Goal: Transaction & Acquisition: Register for event/course

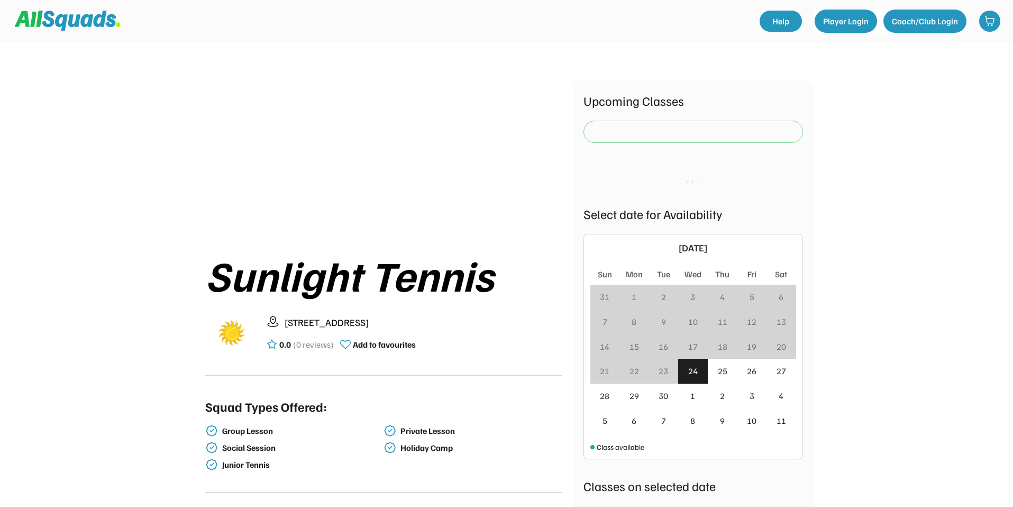
click at [664, 127] on div at bounding box center [693, 131] width 214 height 21
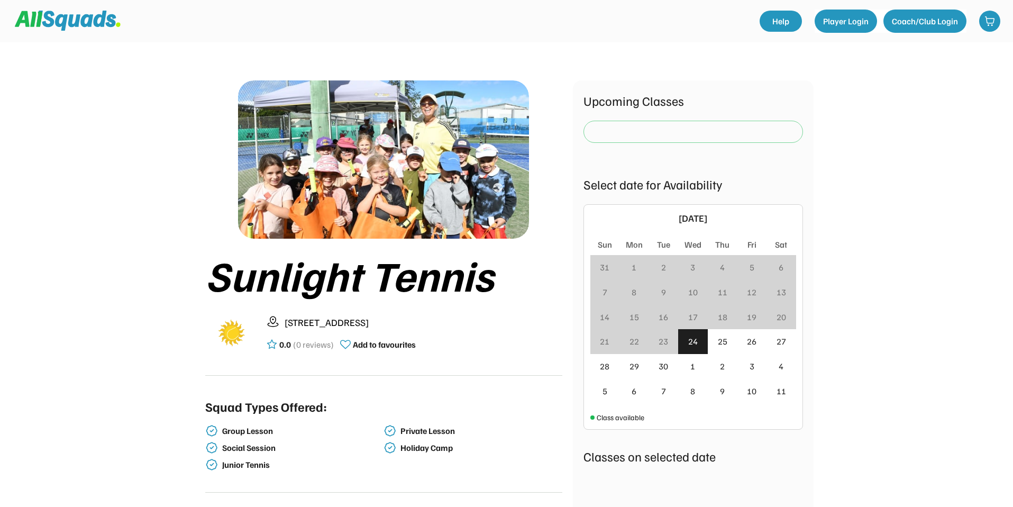
click at [777, 126] on div at bounding box center [693, 131] width 214 height 21
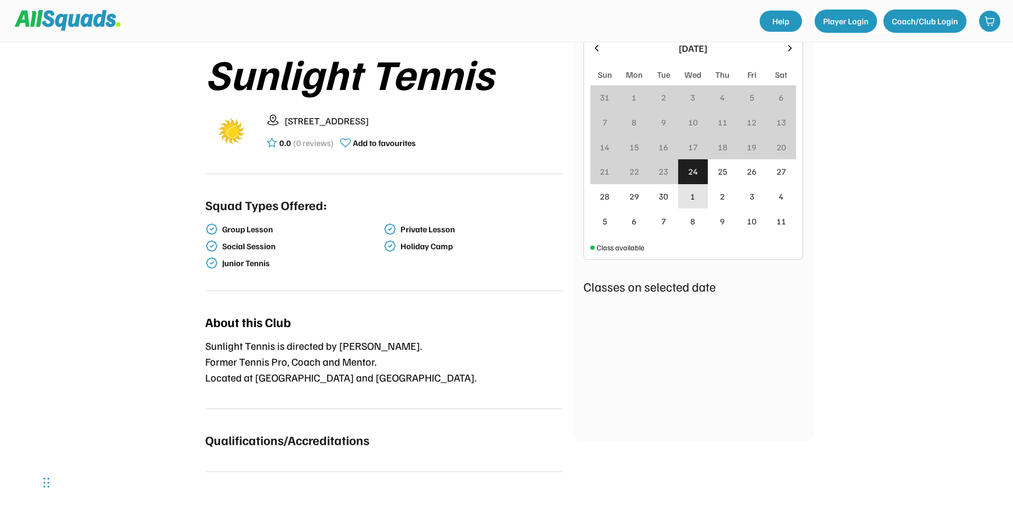
scroll to position [205, 0]
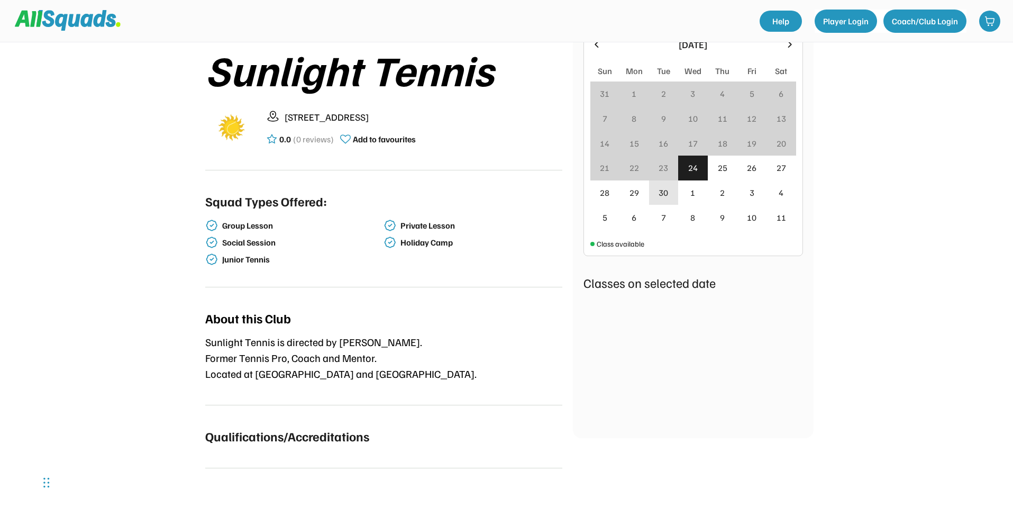
click at [665, 198] on div "30" at bounding box center [664, 192] width 10 height 13
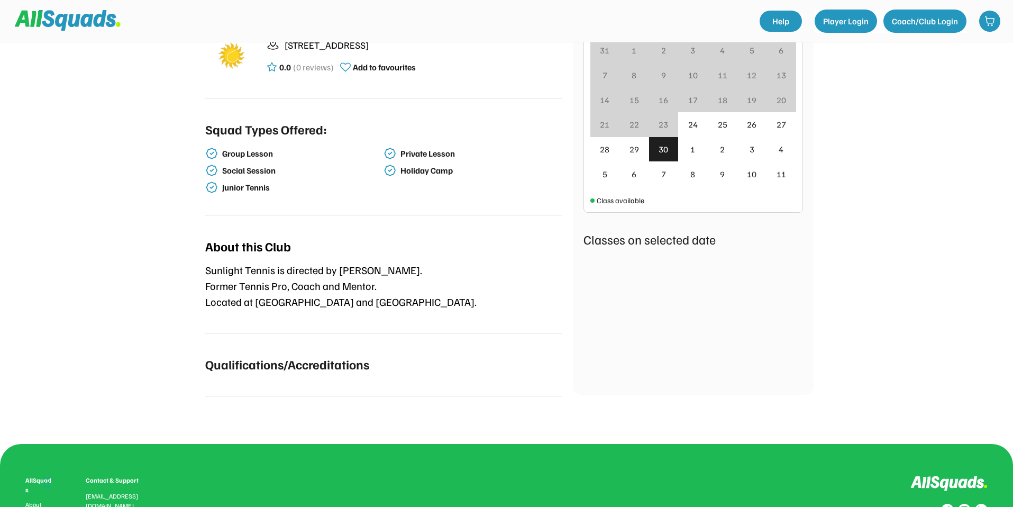
scroll to position [8, 0]
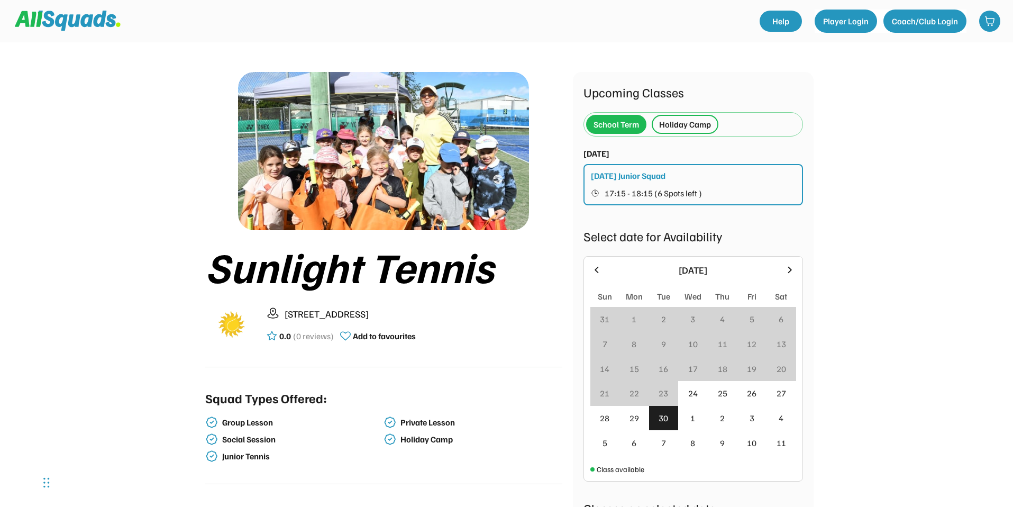
click at [697, 180] on div "[DATE] Junior Squad 17:15 - 18:15 (6 Spots left )" at bounding box center [694, 184] width 220 height 41
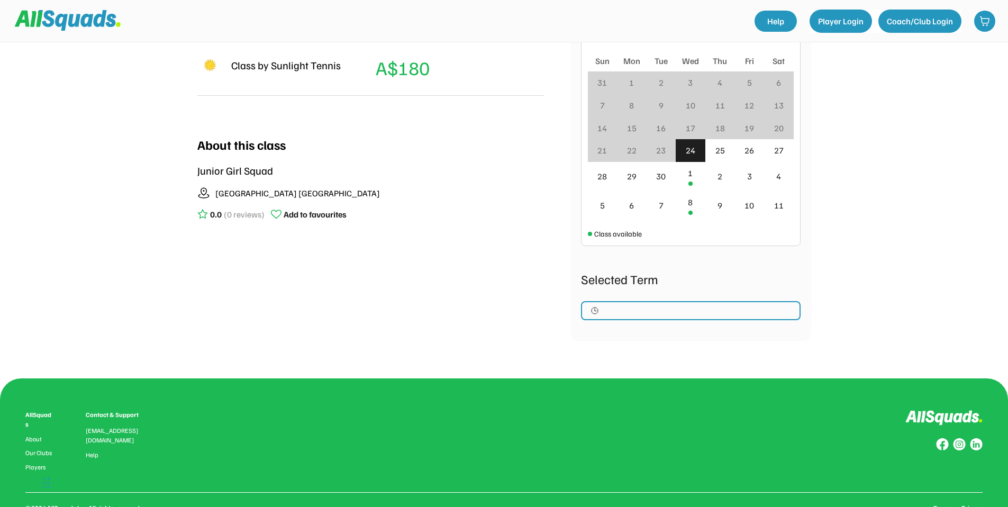
scroll to position [280, 0]
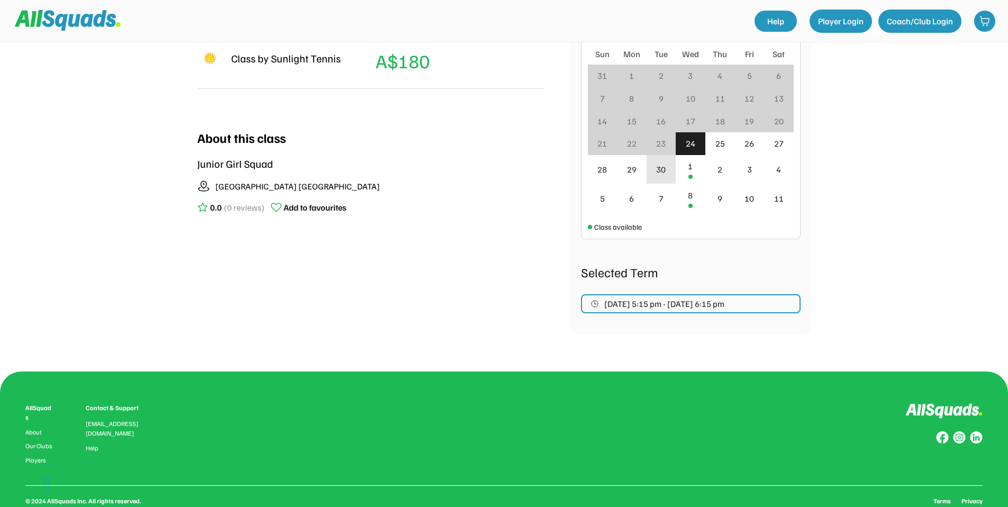
click at [662, 174] on div "30" at bounding box center [661, 169] width 10 height 13
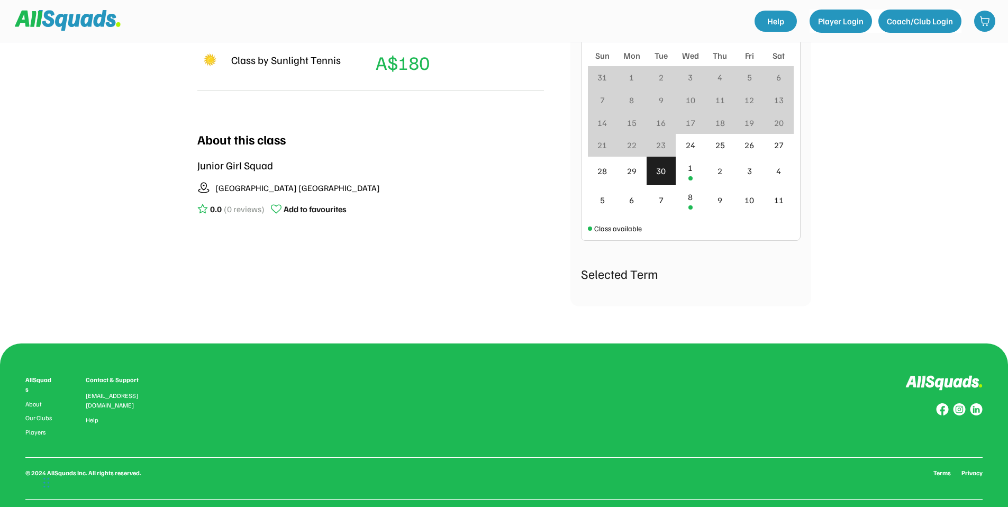
scroll to position [278, 0]
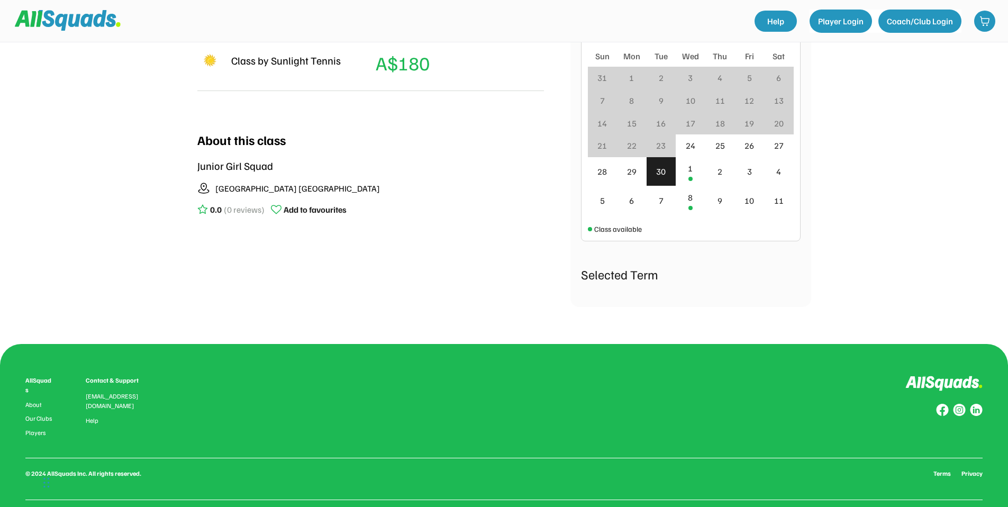
click at [873, 186] on div "Sunlight Tennis Tennis 0.0 (0 reviews) Add to favourites TENNIS Intermediate [D…" at bounding box center [504, 142] width 1008 height 840
click at [907, 185] on div "Sunlight Tennis Tennis 0.0 (0 reviews) Add to favourites TENNIS Intermediate [D…" at bounding box center [504, 142] width 1008 height 840
click at [718, 167] on div "2" at bounding box center [719, 171] width 5 height 13
click at [640, 172] on div "29" at bounding box center [632, 171] width 30 height 29
click at [658, 175] on div "30" at bounding box center [661, 171] width 10 height 13
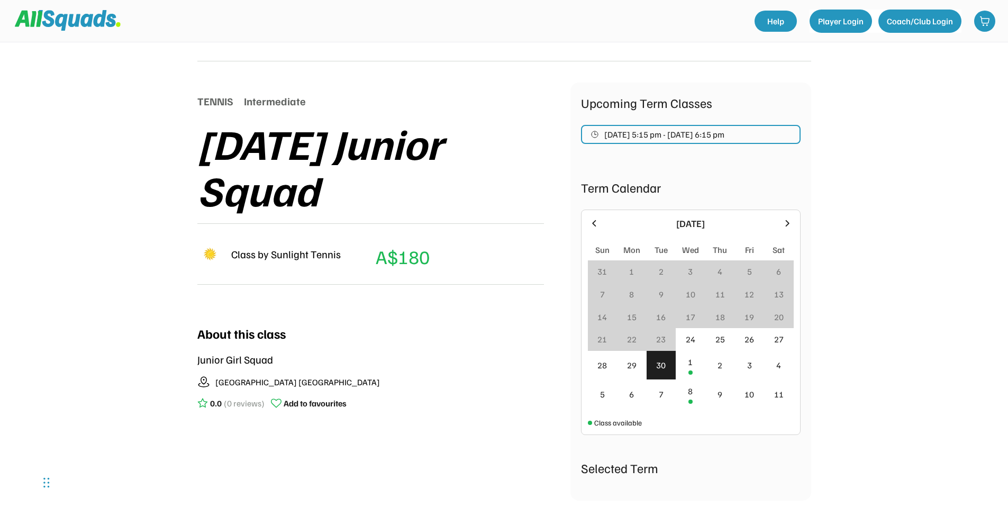
scroll to position [84, 0]
click at [639, 136] on span "[DATE] 5:15 pm - [DATE] 6:15 pm" at bounding box center [664, 135] width 120 height 8
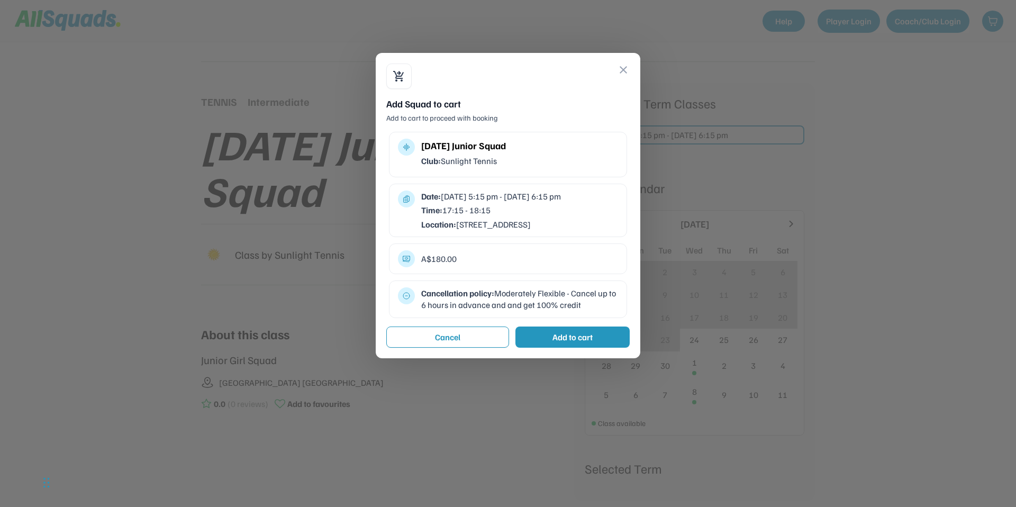
click at [481, 331] on div "shopping_cart_checkout close Add Squad to cart Add to cart to proceed with book…" at bounding box center [508, 205] width 265 height 305
click at [466, 348] on button "Cancel" at bounding box center [447, 336] width 123 height 21
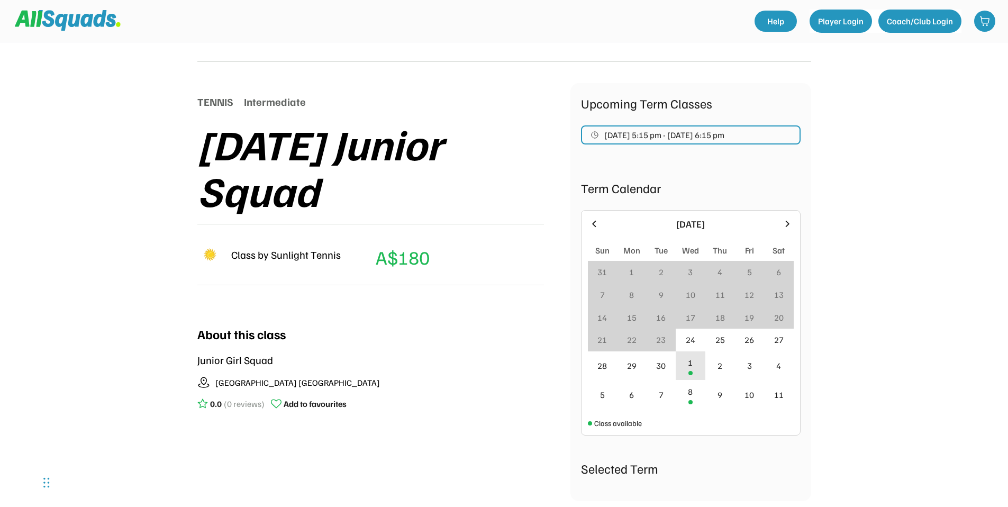
click at [685, 360] on div "1" at bounding box center [691, 365] width 30 height 29
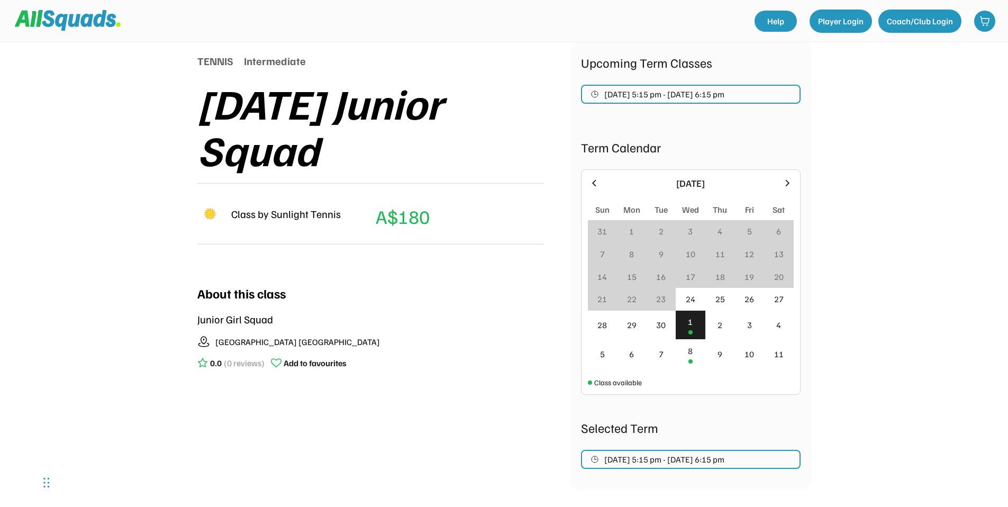
scroll to position [124, 0]
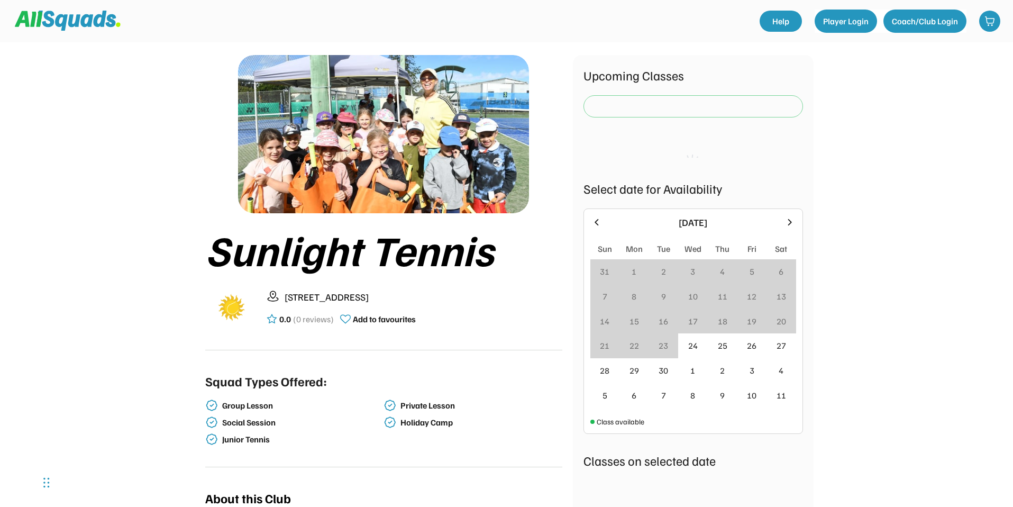
scroll to position [26, 0]
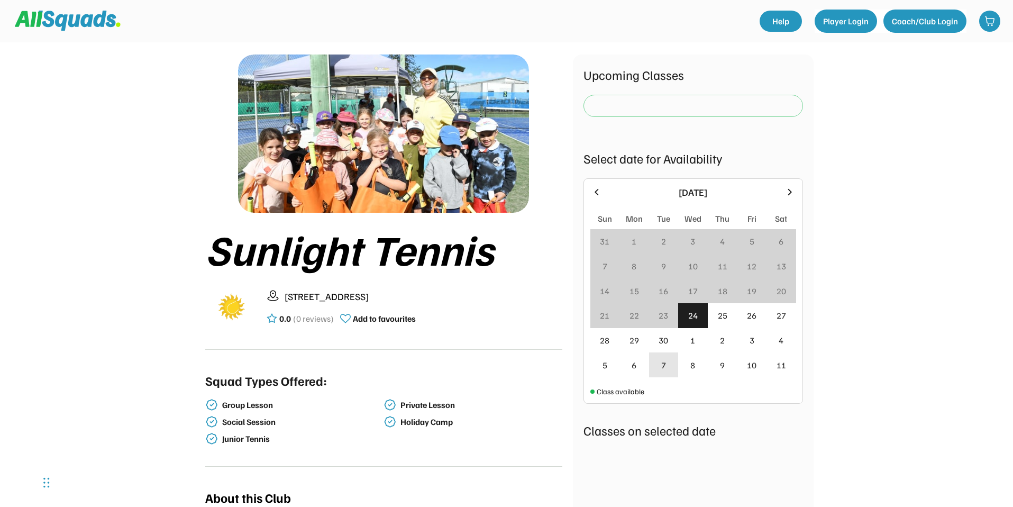
click at [664, 370] on div "7" at bounding box center [663, 365] width 5 height 13
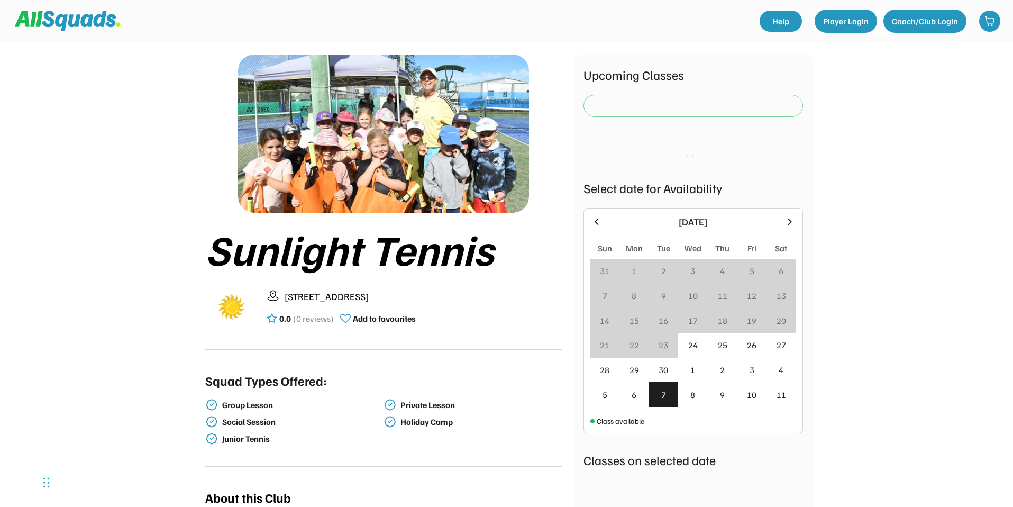
click at [665, 337] on div "23" at bounding box center [664, 345] width 30 height 25
click at [668, 366] on div "30" at bounding box center [664, 370] width 30 height 25
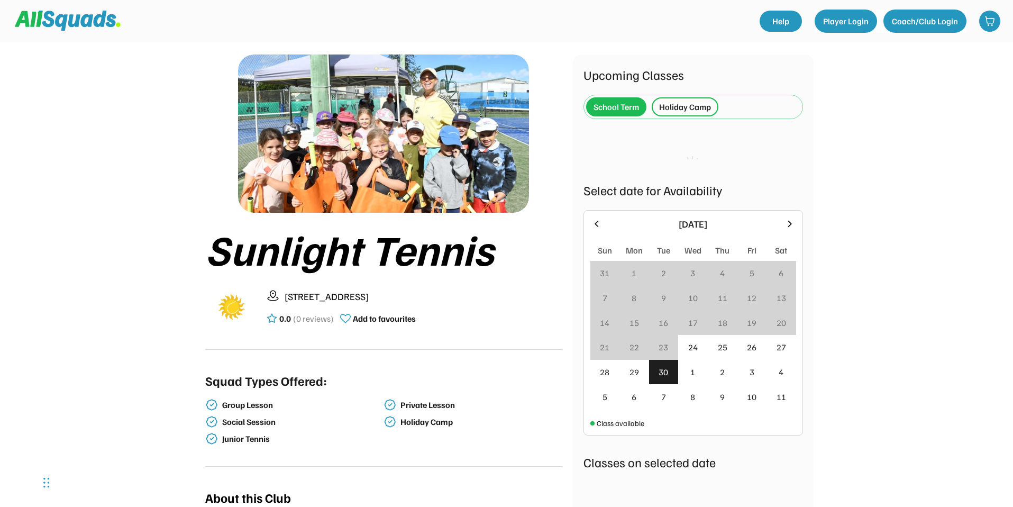
click at [680, 109] on div "Holiday Camp" at bounding box center [685, 107] width 52 height 13
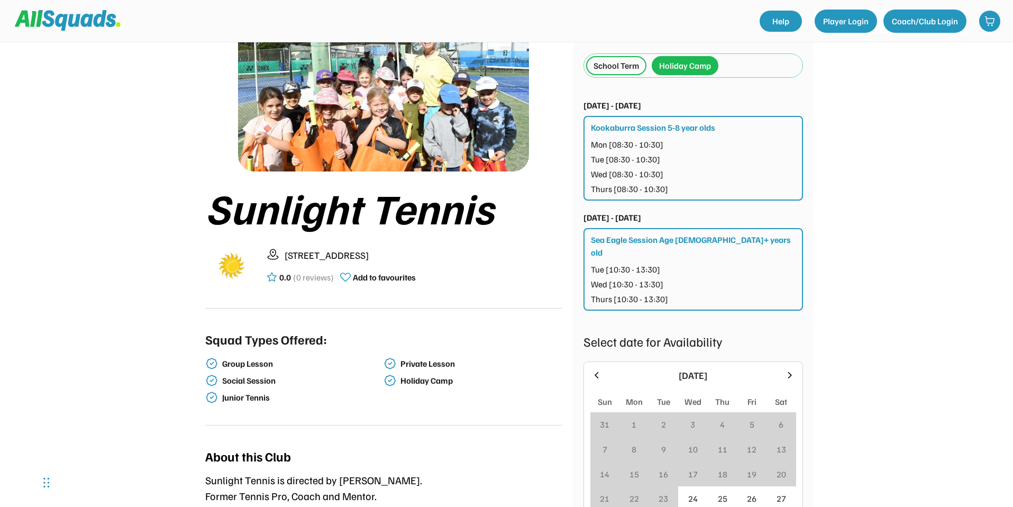
scroll to position [67, 0]
click at [642, 162] on div "Tue [08:30 - 10:30]" at bounding box center [625, 159] width 69 height 13
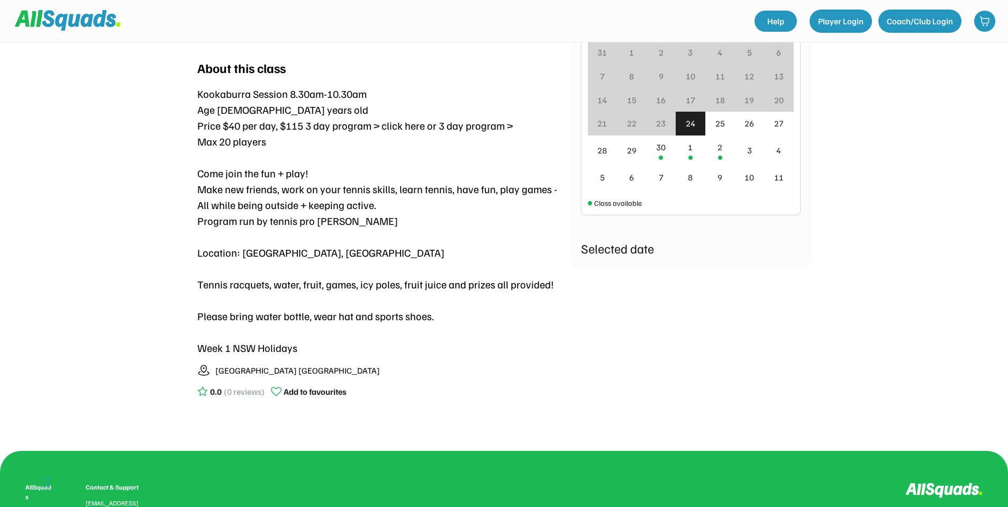
scroll to position [118, 0]
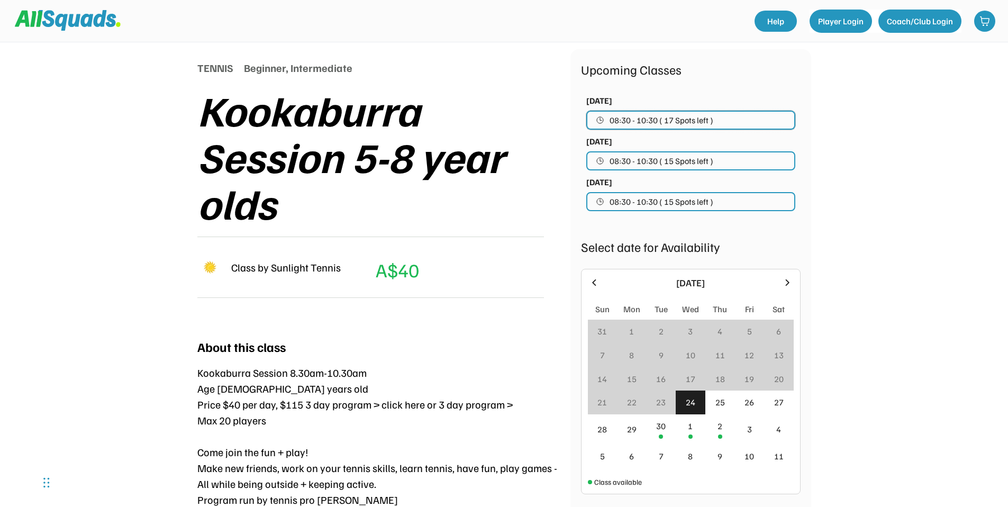
click at [705, 121] on span "08:30 - 10:30 ( 17 Spots left )" at bounding box center [661, 120] width 104 height 8
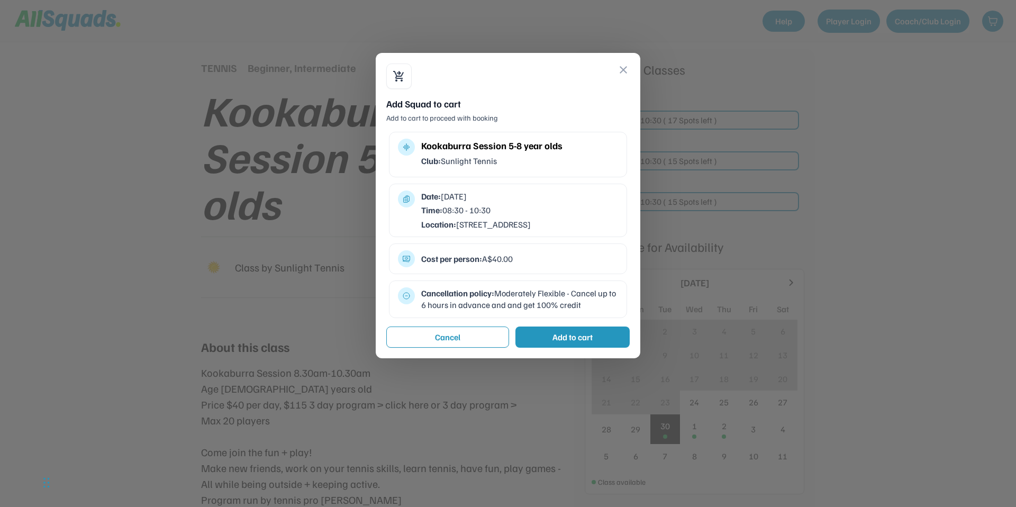
click at [623, 70] on button "close" at bounding box center [623, 69] width 13 height 13
